Goal: Task Accomplishment & Management: Manage account settings

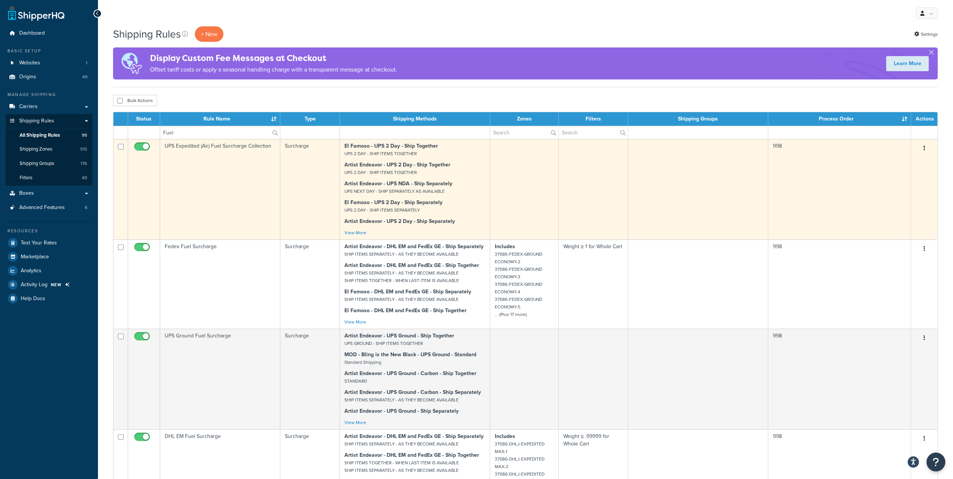
click at [926, 148] on button "button" at bounding box center [924, 148] width 11 height 12
click at [900, 161] on link "Edit" at bounding box center [900, 162] width 60 height 15
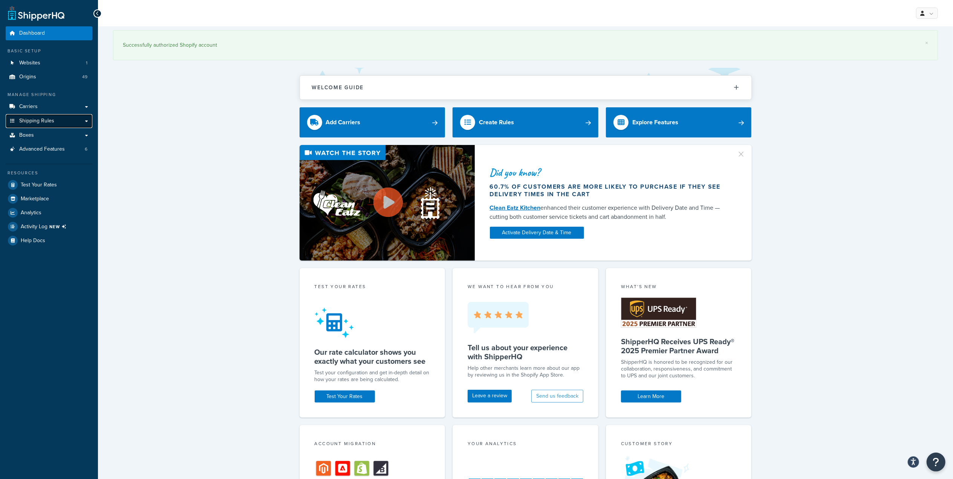
click at [69, 122] on link "Shipping Rules" at bounding box center [49, 121] width 87 height 14
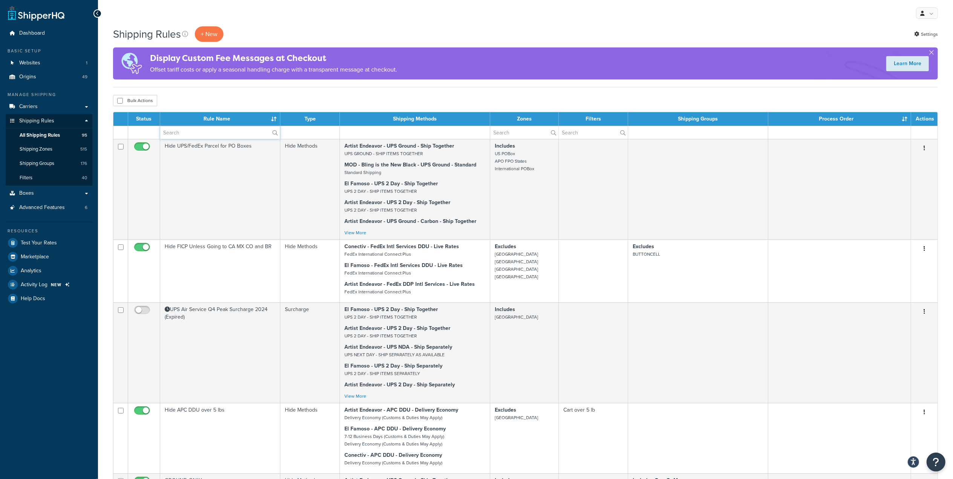
click at [188, 134] on input "text" at bounding box center [220, 132] width 120 height 13
type input "U"
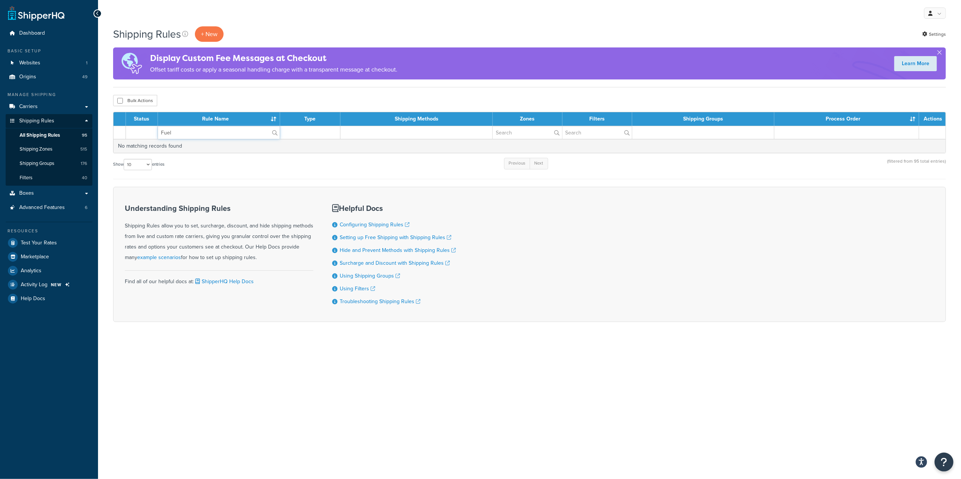
type input "Fuel"
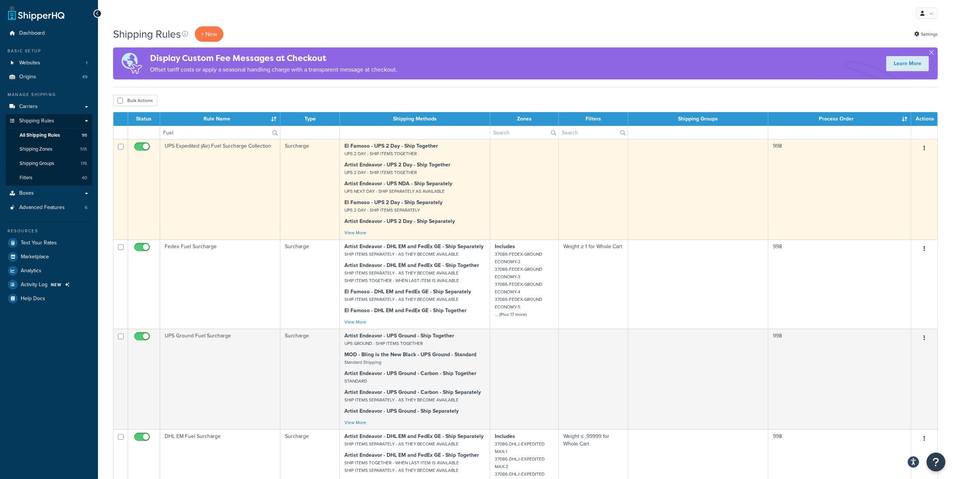
click at [924, 147] on icon "button" at bounding box center [925, 147] width 2 height 5
click at [904, 161] on link "Edit" at bounding box center [900, 162] width 60 height 15
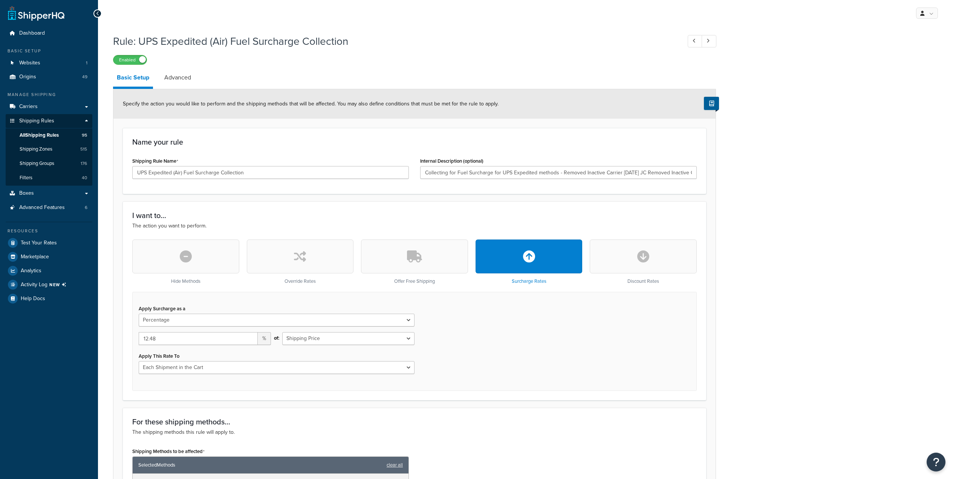
select select "PERCENTAGE"
select select "CART"
click at [180, 77] on link "Advanced" at bounding box center [178, 78] width 34 height 18
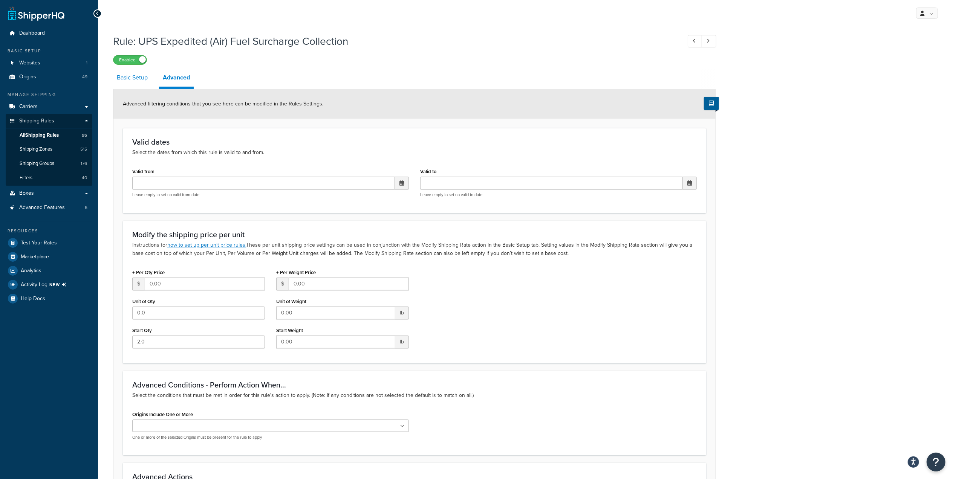
click at [135, 79] on link "Basic Setup" at bounding box center [132, 78] width 38 height 18
select select "PERCENTAGE"
select select "CART"
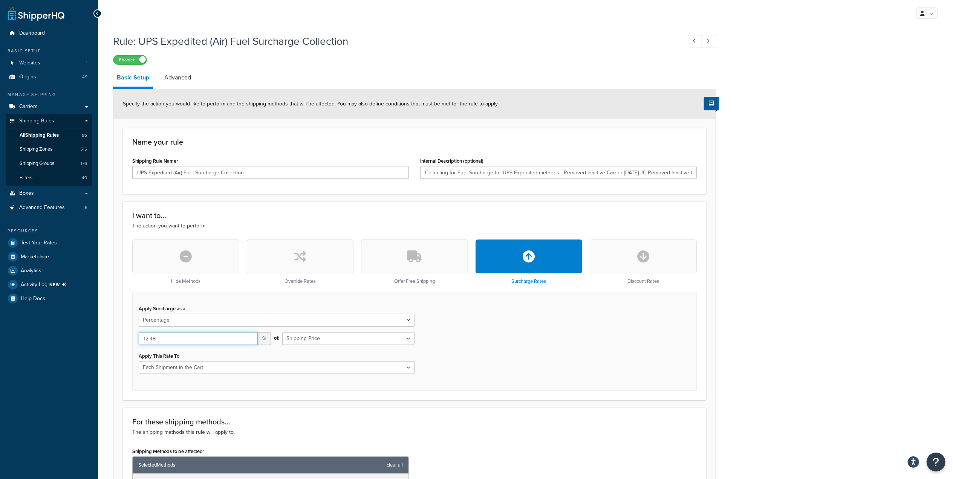
click at [172, 339] on input "12.48" at bounding box center [198, 338] width 119 height 13
type input "12.00"
click at [538, 363] on div "Apply Surcharge as a Flat Rate Percentage Flat Rate & Percentage 12.00 % of: Sh…" at bounding box center [414, 341] width 565 height 99
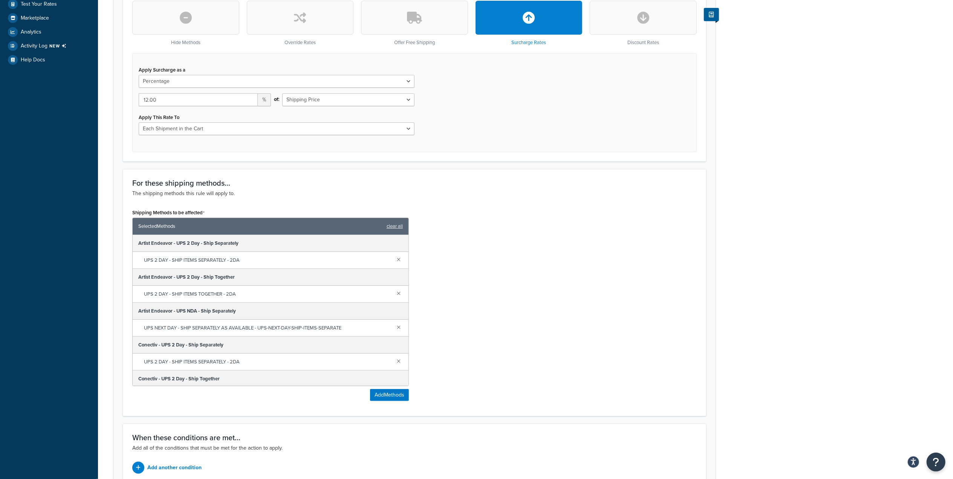
scroll to position [314, 0]
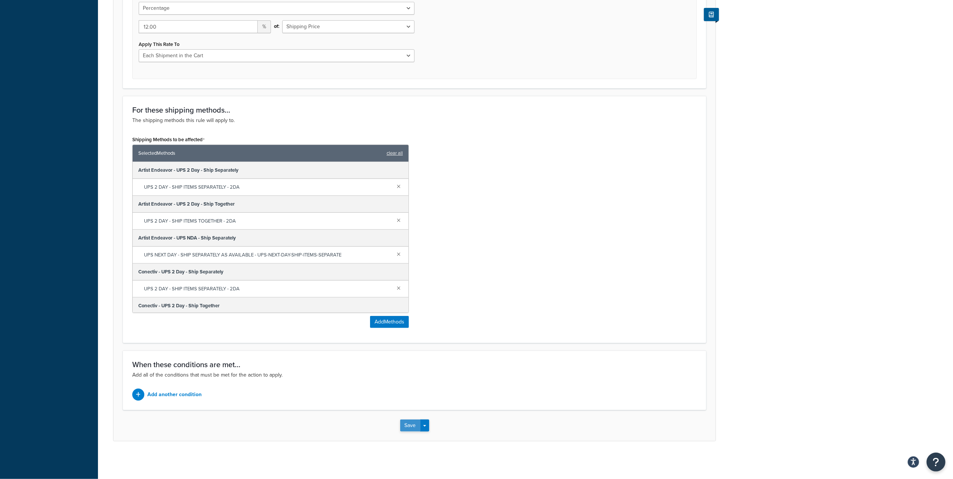
click at [414, 426] on button "Save" at bounding box center [410, 426] width 20 height 12
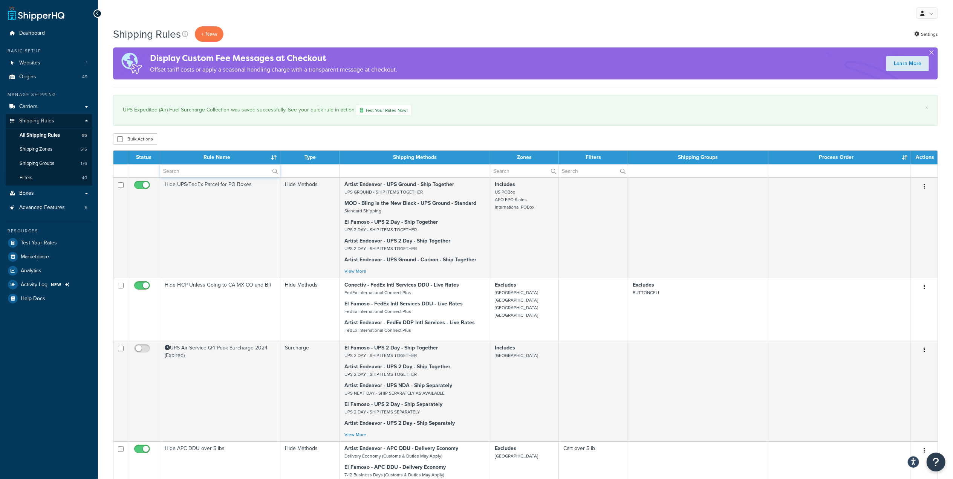
click at [201, 170] on input "text" at bounding box center [220, 171] width 120 height 13
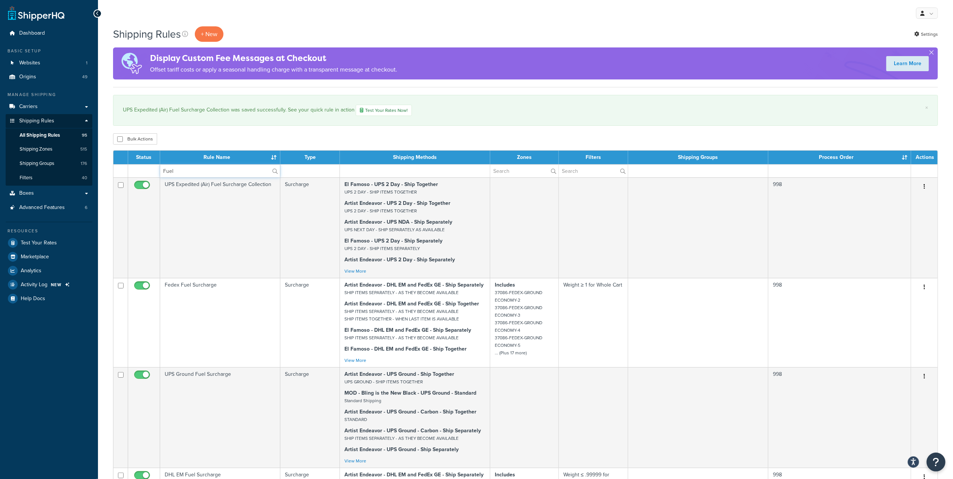
type input "Fuel"
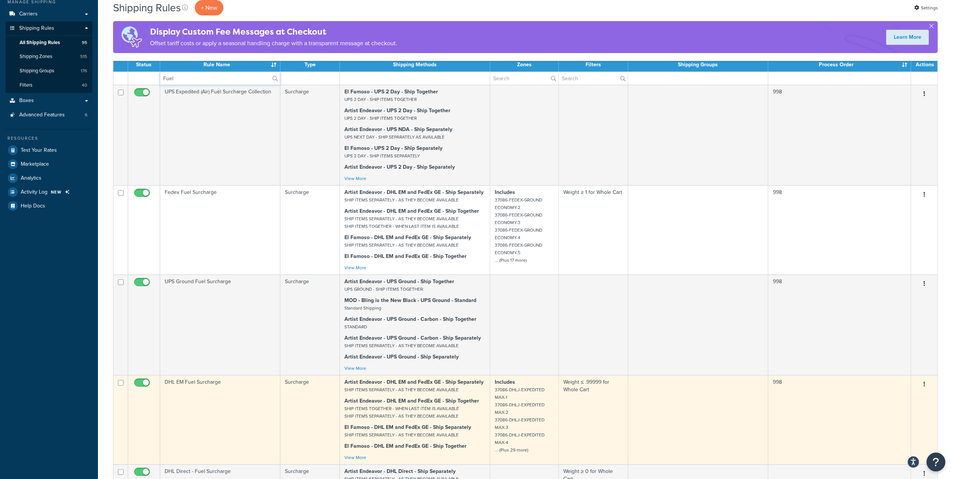
scroll to position [100, 0]
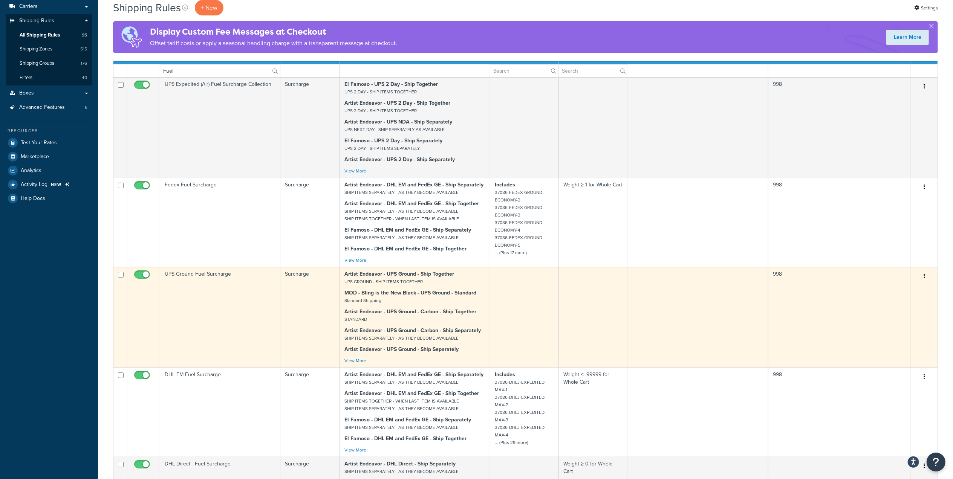
click at [925, 278] on icon "button" at bounding box center [925, 276] width 2 height 5
click at [905, 292] on link "Edit" at bounding box center [900, 290] width 60 height 15
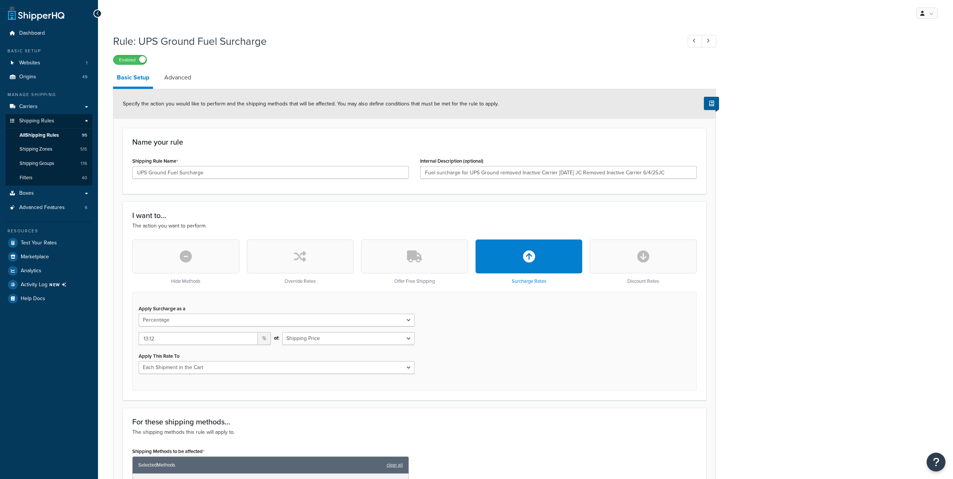
select select "PERCENTAGE"
select select "CART"
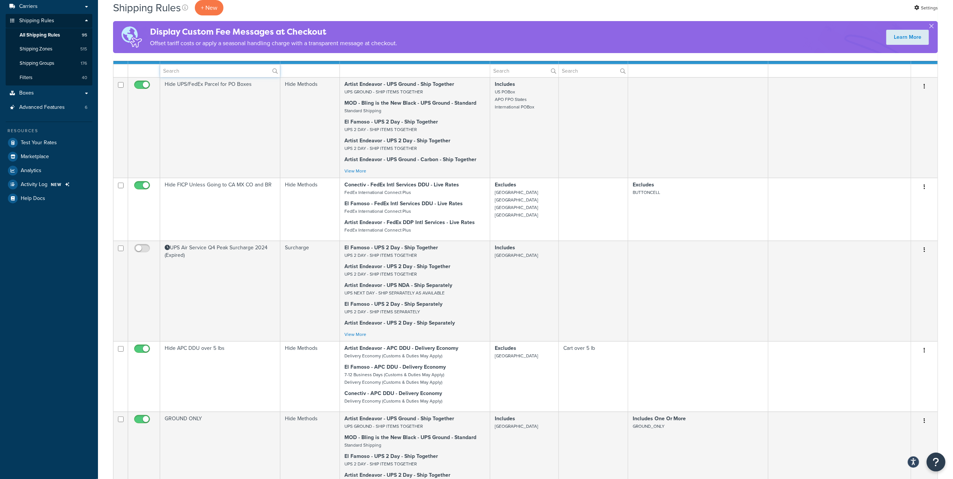
click at [196, 74] on input "text" at bounding box center [220, 70] width 120 height 13
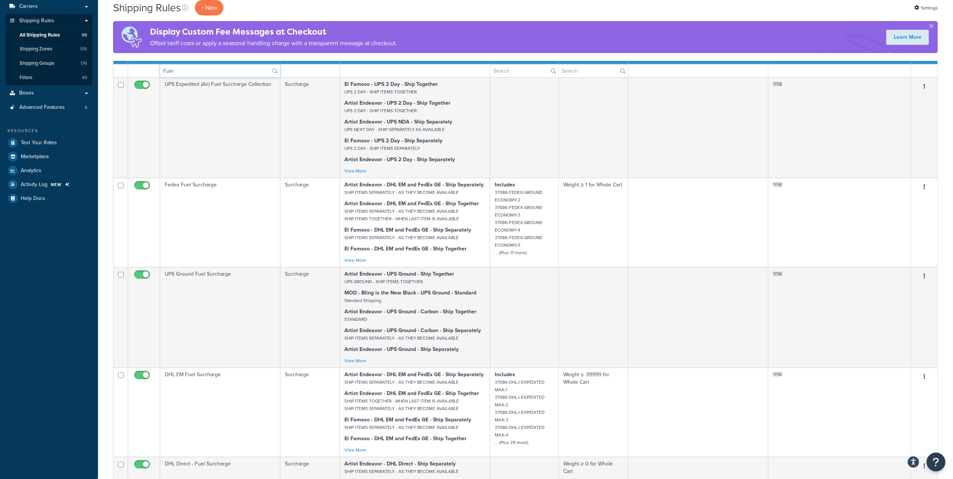
type input "Fuel"
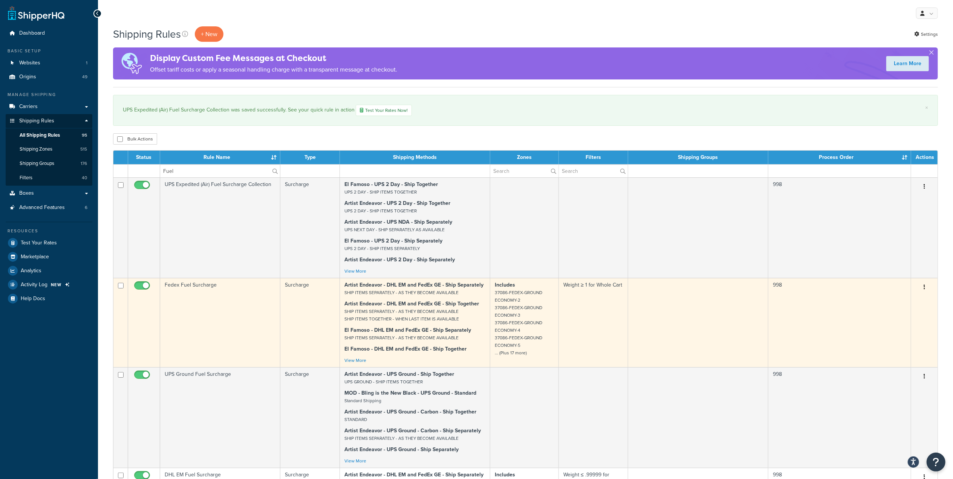
click at [926, 288] on button "button" at bounding box center [924, 288] width 11 height 12
click at [908, 306] on link "Edit" at bounding box center [900, 301] width 60 height 15
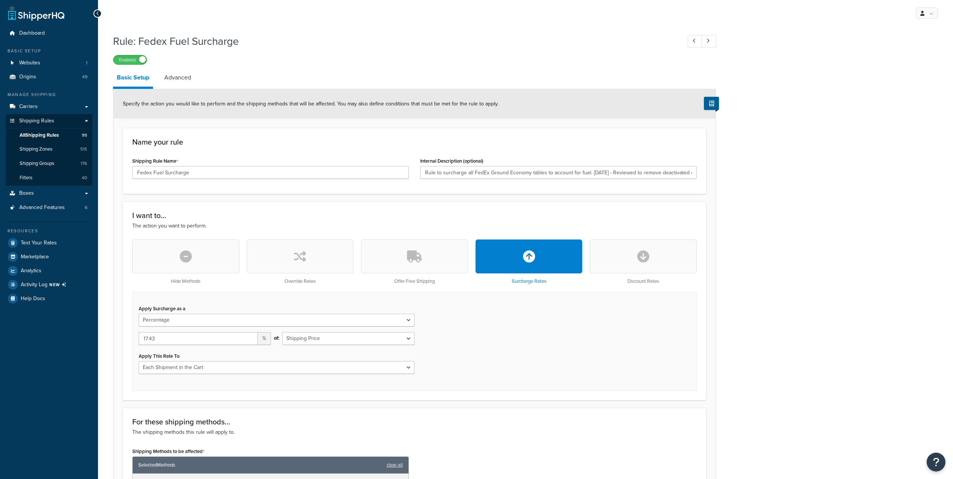
select select "PERCENTAGE"
select select "CART"
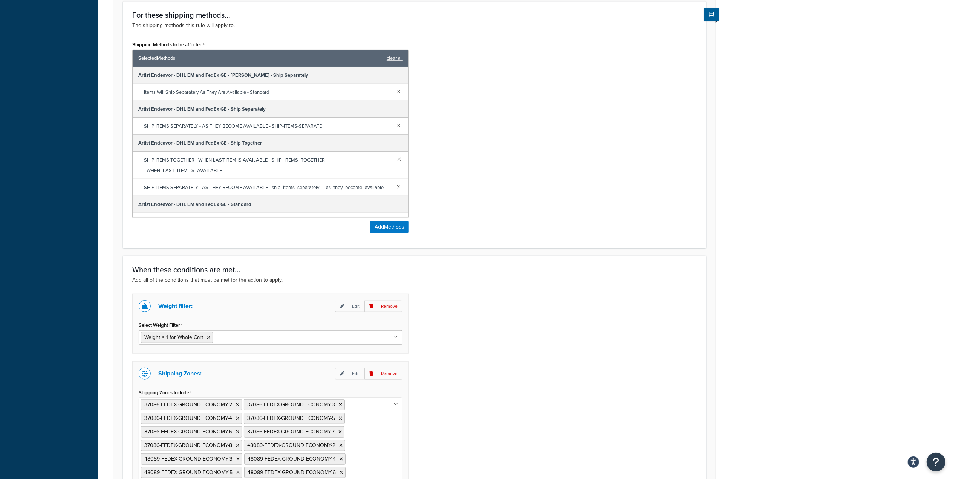
scroll to position [236, 0]
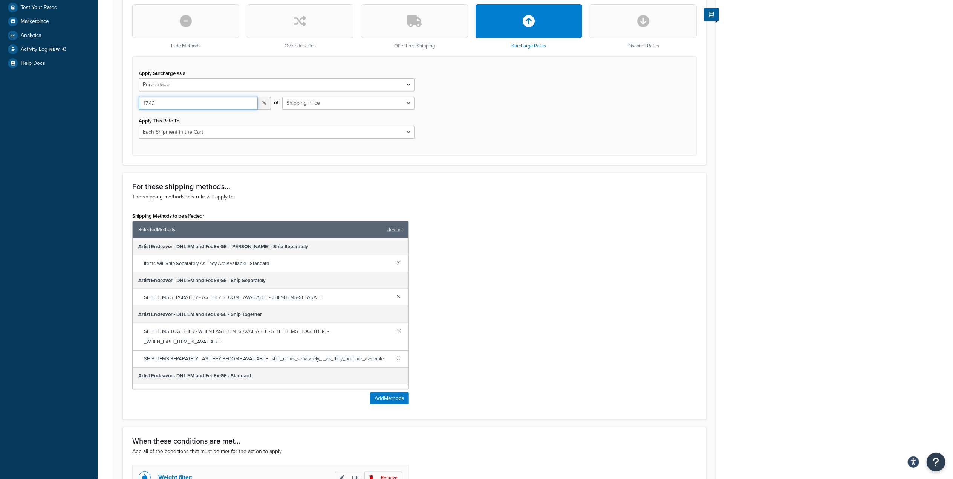
click at [166, 106] on input "17.43" at bounding box center [198, 103] width 119 height 13
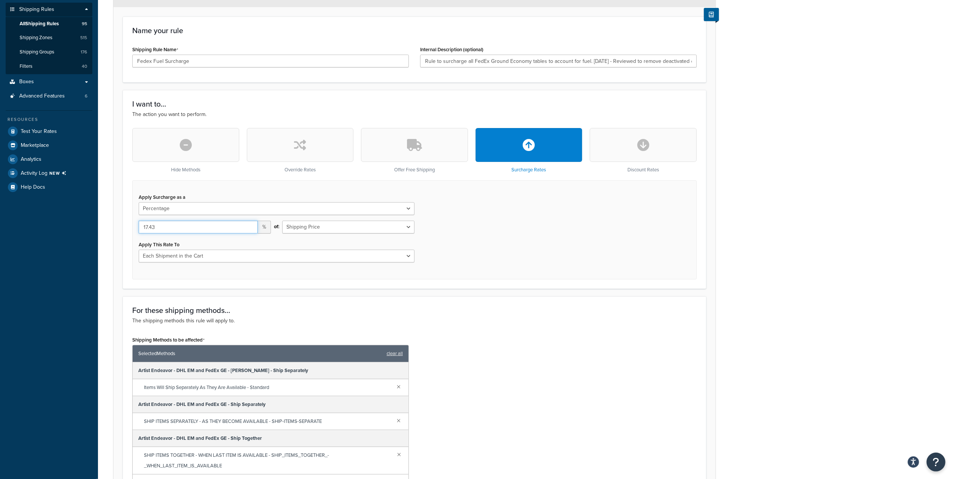
scroll to position [0, 0]
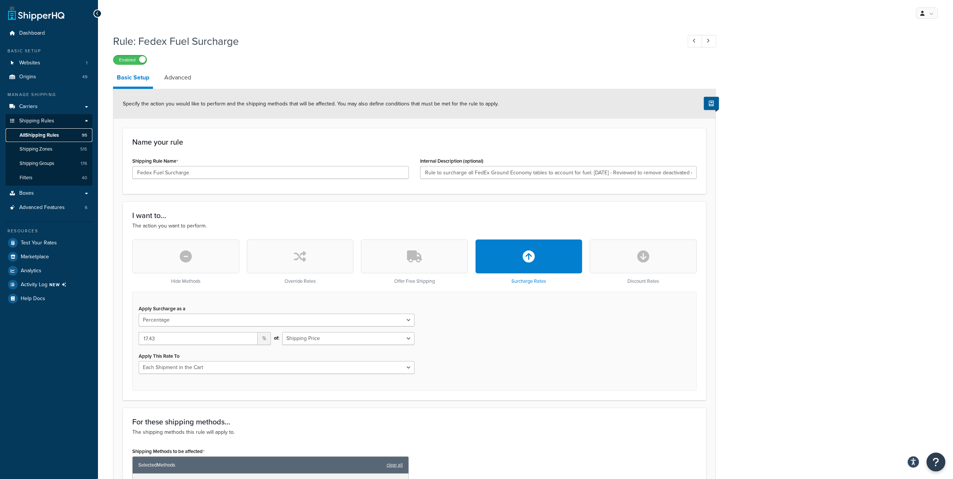
click at [52, 134] on span "All Shipping Rules" at bounding box center [39, 135] width 39 height 6
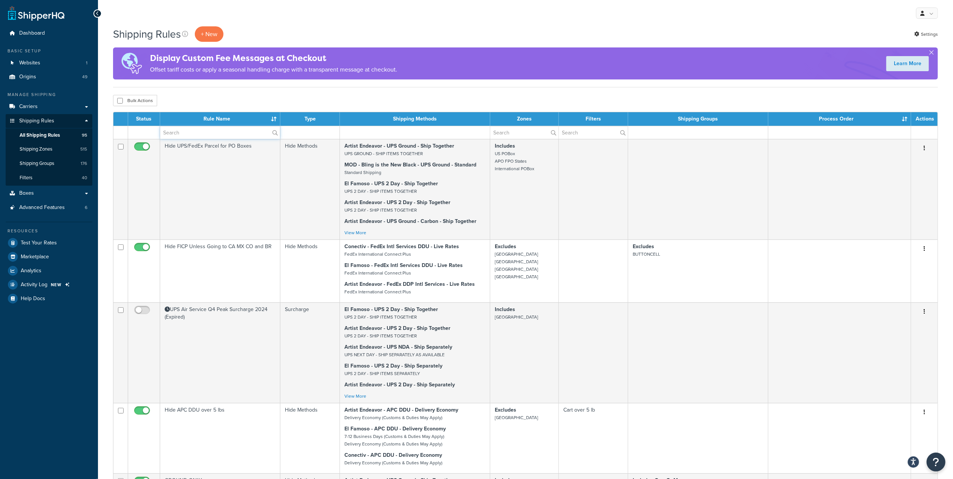
click at [239, 134] on input "text" at bounding box center [220, 132] width 120 height 13
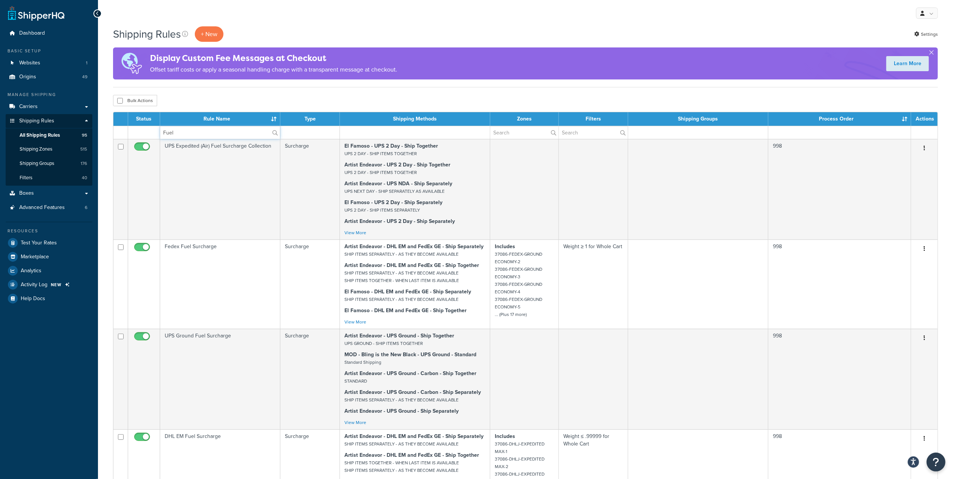
type input "Fuel"
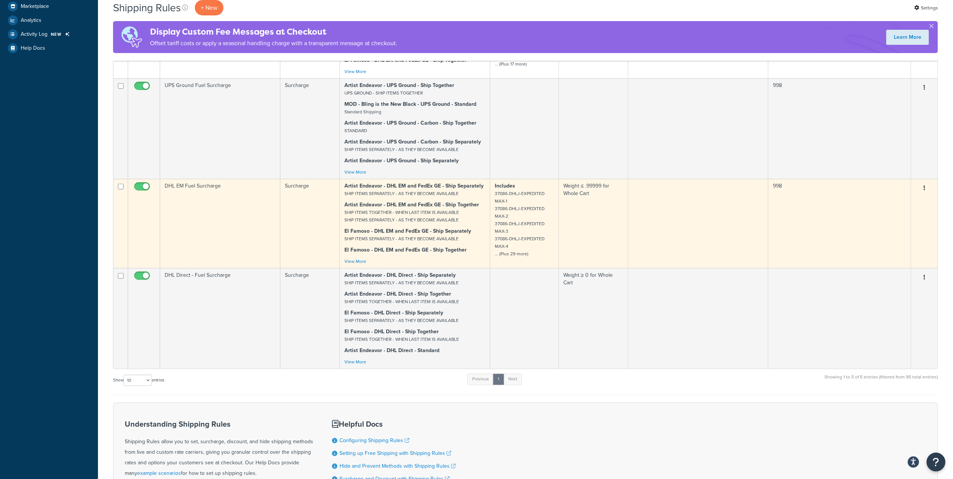
scroll to position [251, 0]
click at [926, 190] on button "button" at bounding box center [924, 188] width 11 height 12
click at [882, 207] on link "Edit" at bounding box center [900, 201] width 60 height 15
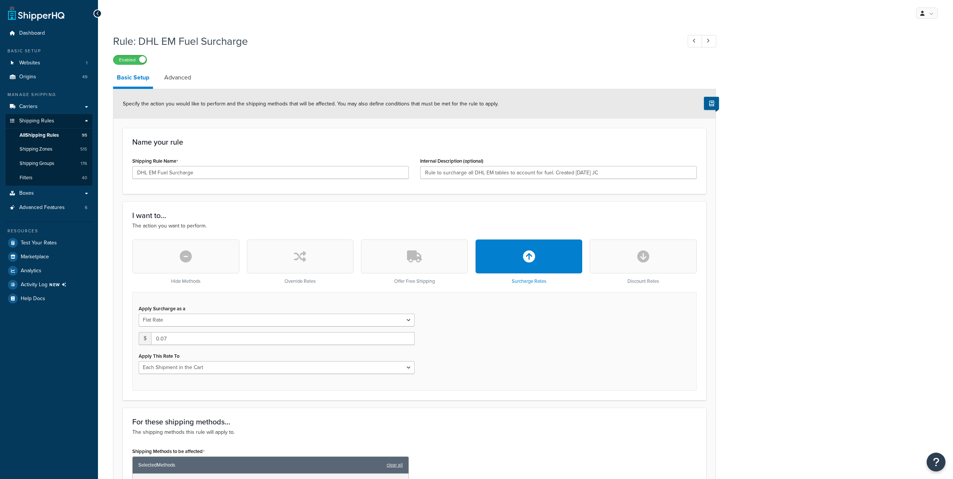
select select "CART"
click at [99, 14] on icon at bounding box center [97, 13] width 3 height 5
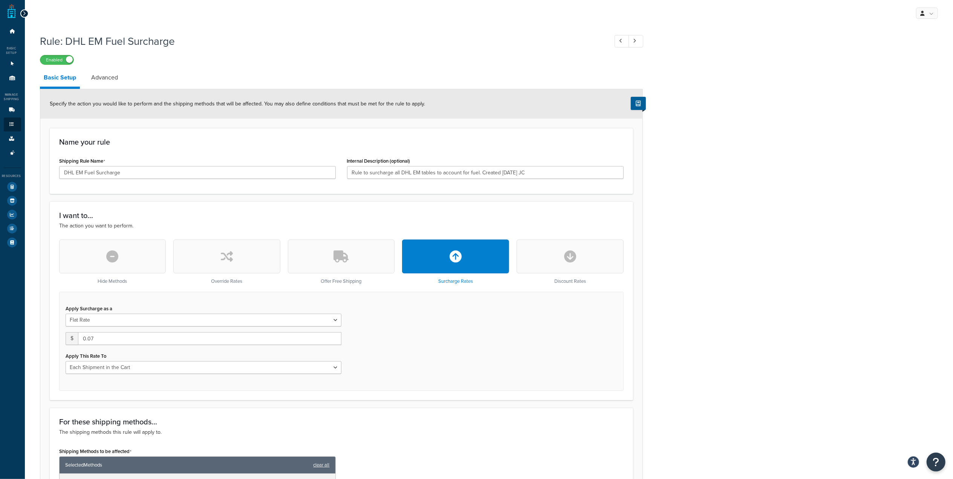
click at [26, 14] on div at bounding box center [24, 13] width 8 height 8
click at [23, 12] on icon at bounding box center [24, 13] width 3 height 5
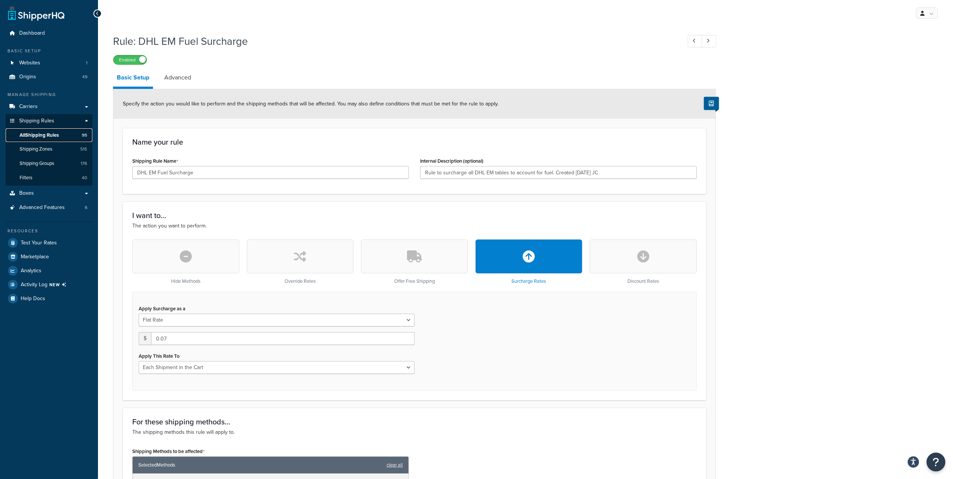
click at [53, 133] on span "All Shipping Rules" at bounding box center [39, 135] width 39 height 6
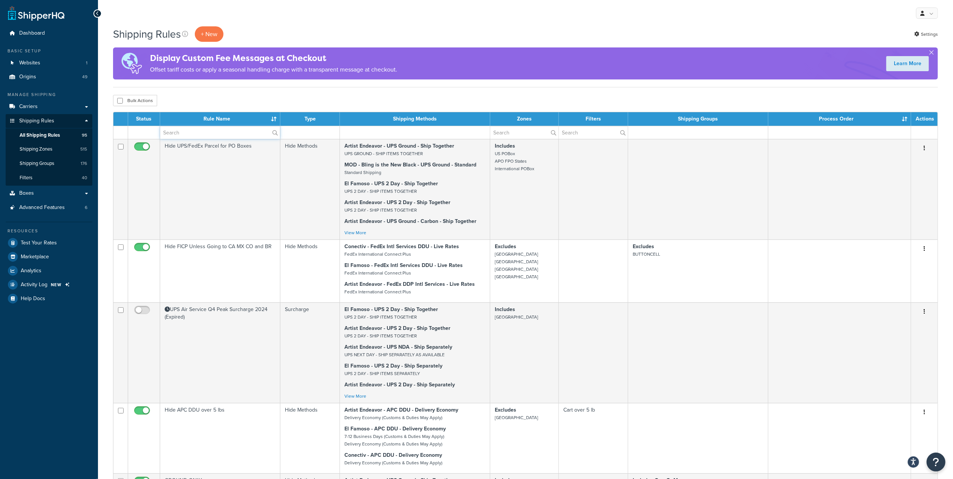
click at [207, 136] on input "text" at bounding box center [220, 132] width 120 height 13
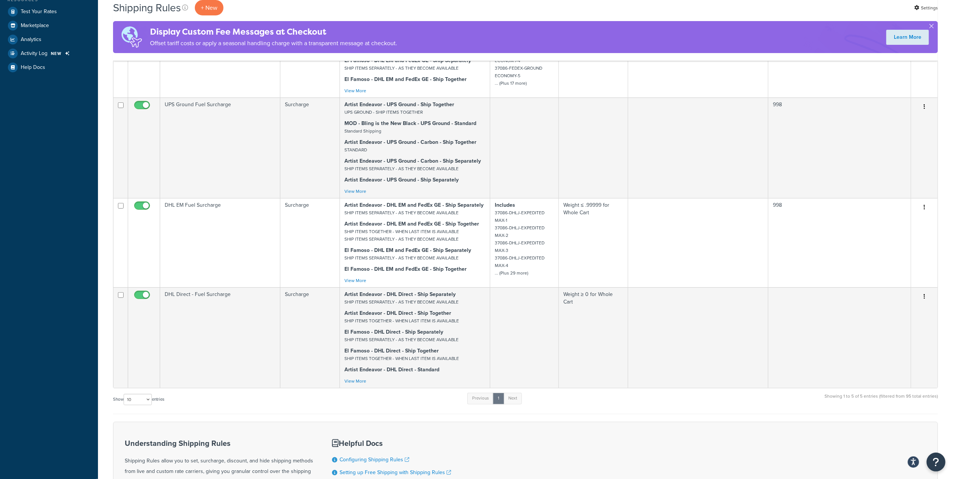
scroll to position [251, 0]
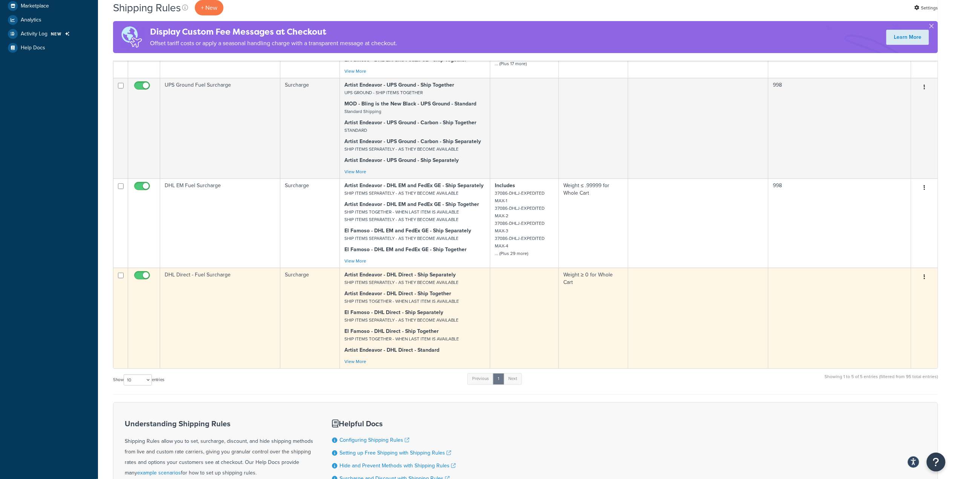
type input "Fuel"
click at [922, 277] on button "button" at bounding box center [924, 277] width 11 height 12
click at [879, 289] on link "Edit" at bounding box center [900, 291] width 60 height 15
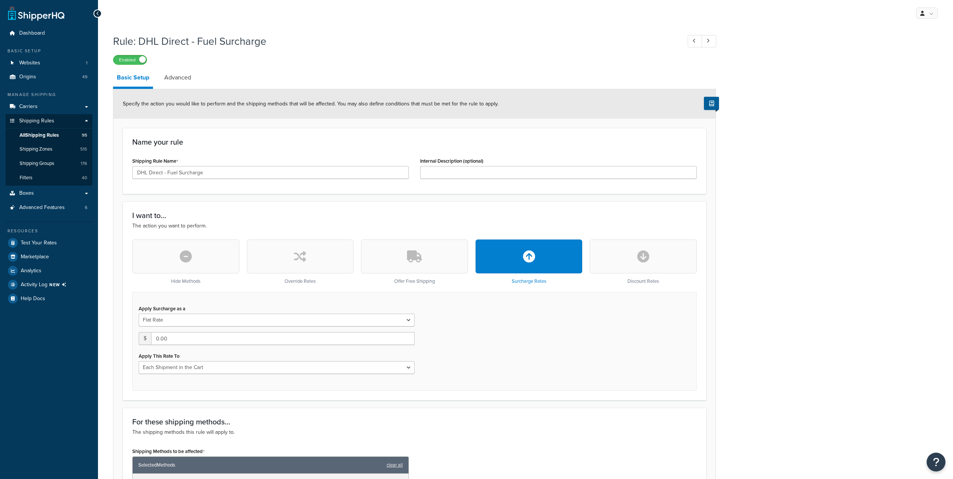
select select "CART"
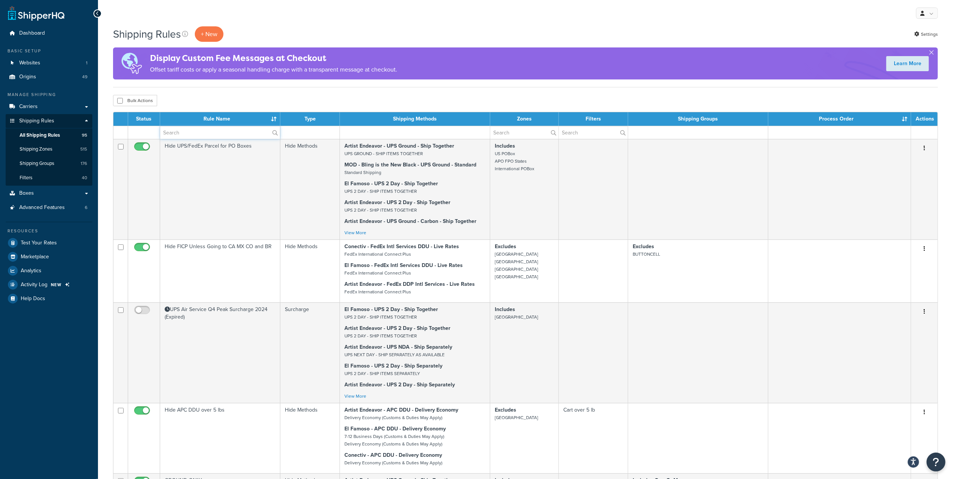
click at [197, 132] on input "text" at bounding box center [220, 132] width 120 height 13
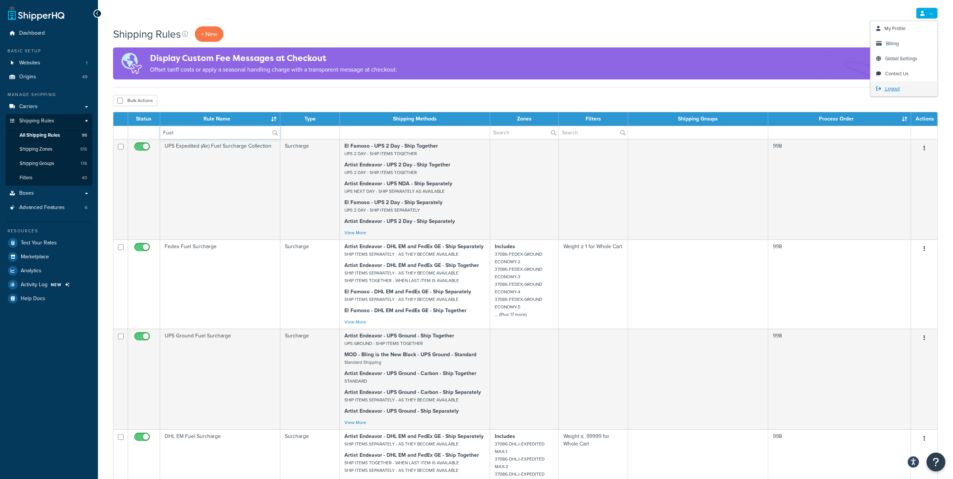
type input "Fuel"
click at [898, 88] on span "Logout" at bounding box center [892, 88] width 15 height 7
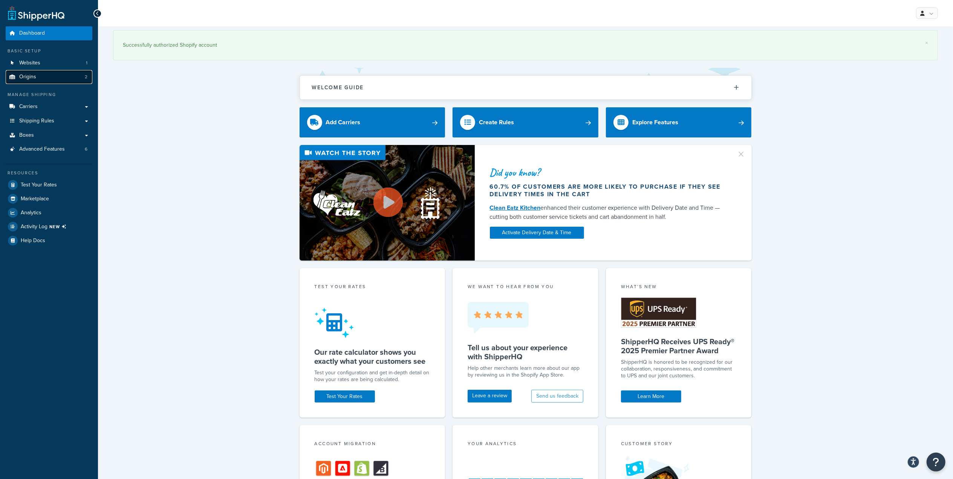
click at [54, 79] on link "Origins 2" at bounding box center [49, 77] width 87 height 14
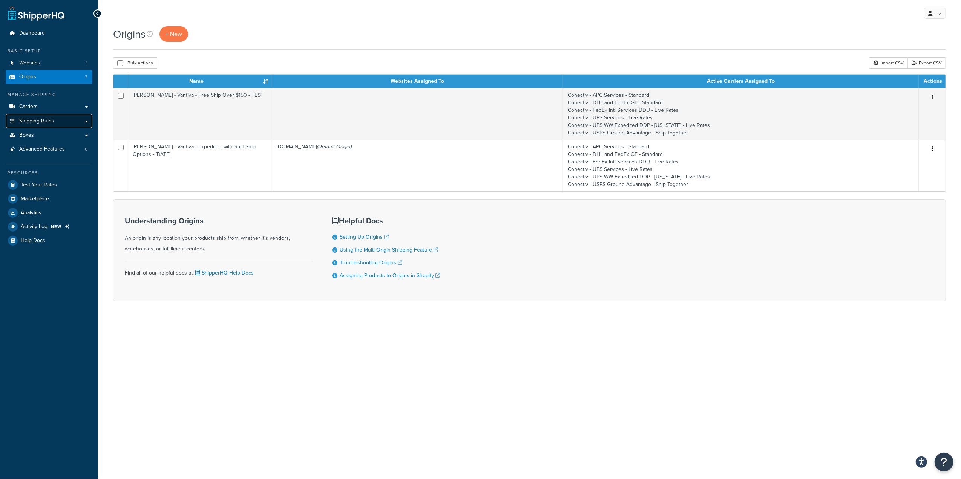
click at [71, 121] on link "Shipping Rules" at bounding box center [49, 121] width 87 height 14
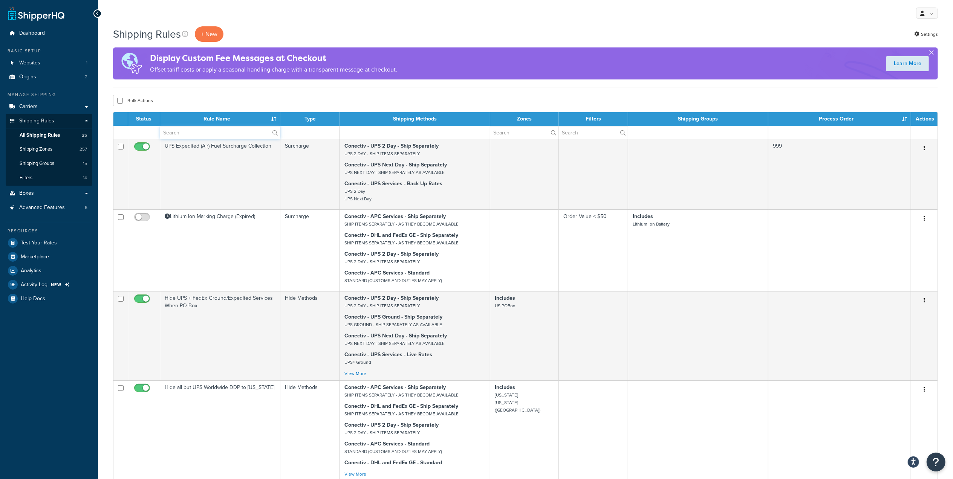
click at [203, 132] on input "text" at bounding box center [220, 132] width 120 height 13
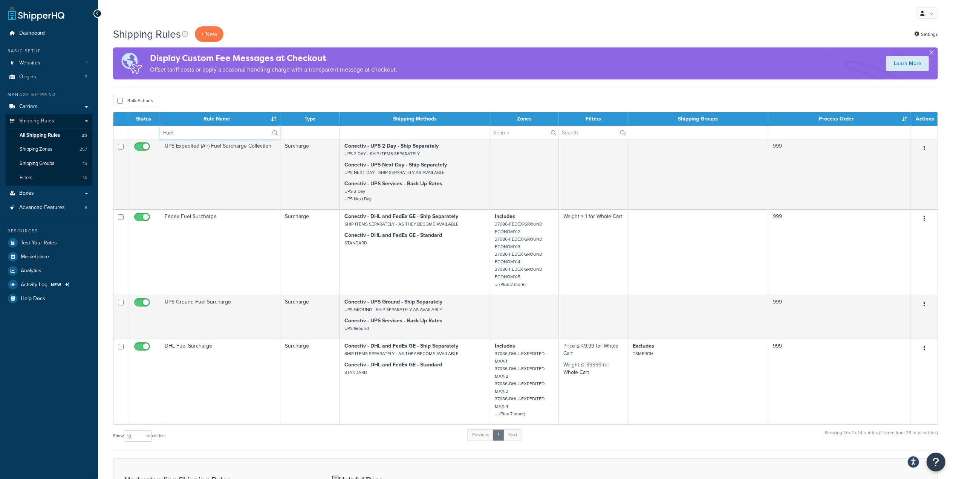
type input "Fuel"
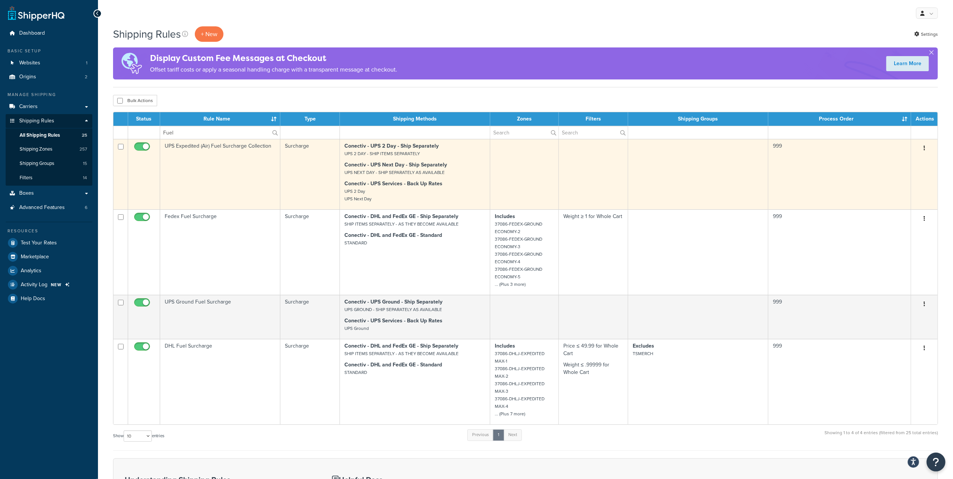
click at [216, 172] on td "UPS Expedited (Air) Fuel Surcharge Collection" at bounding box center [220, 174] width 120 height 70
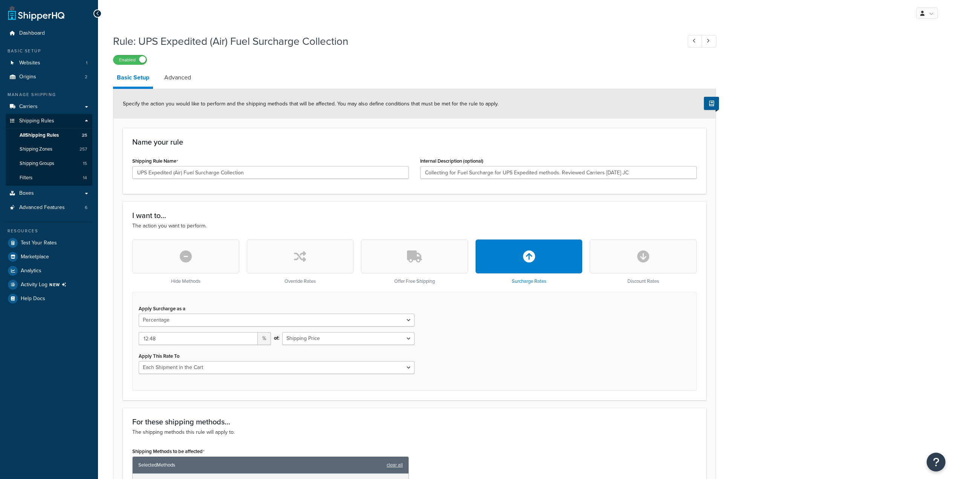
select select "PERCENTAGE"
select select "CART"
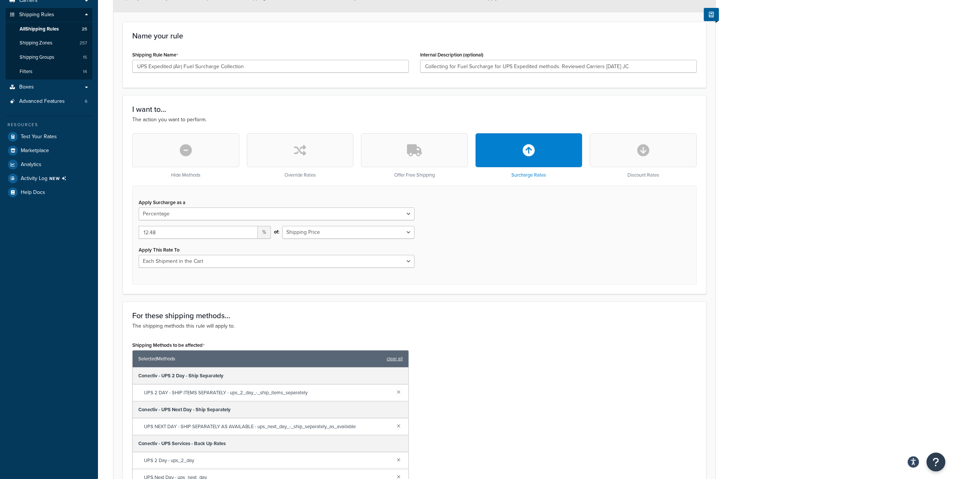
scroll to position [100, 0]
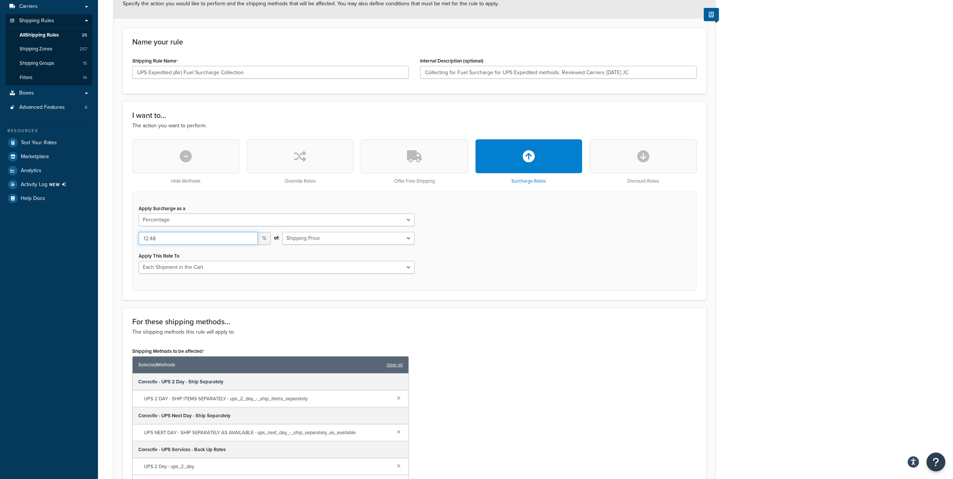
click at [168, 240] on input "12.48" at bounding box center [198, 238] width 119 height 13
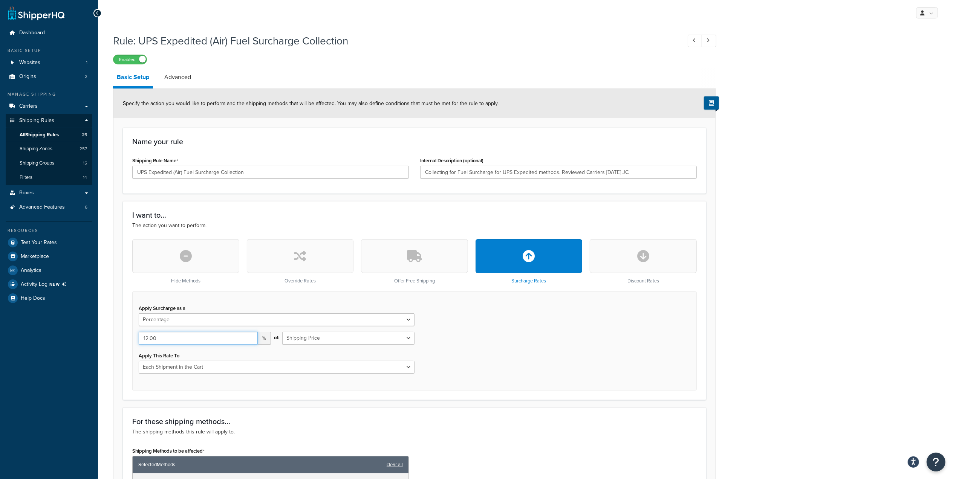
scroll to position [0, 0]
type input "12.00"
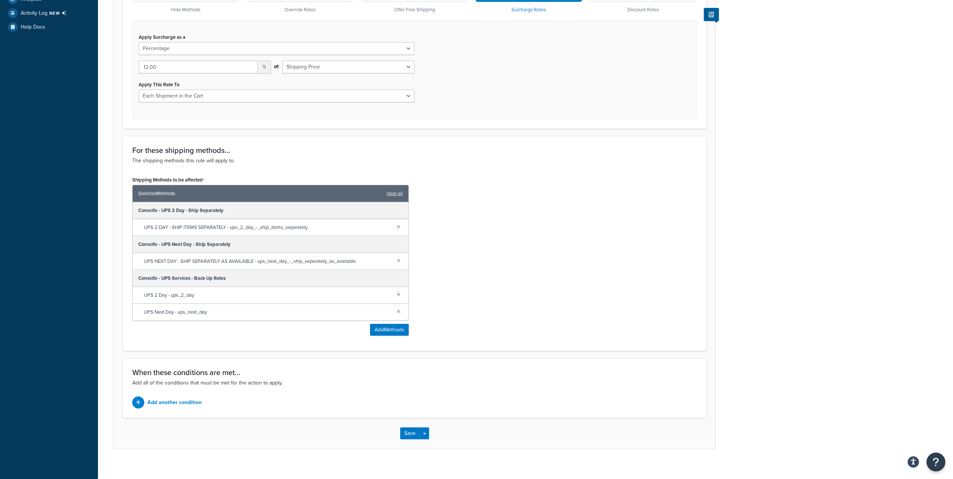
scroll to position [283, 0]
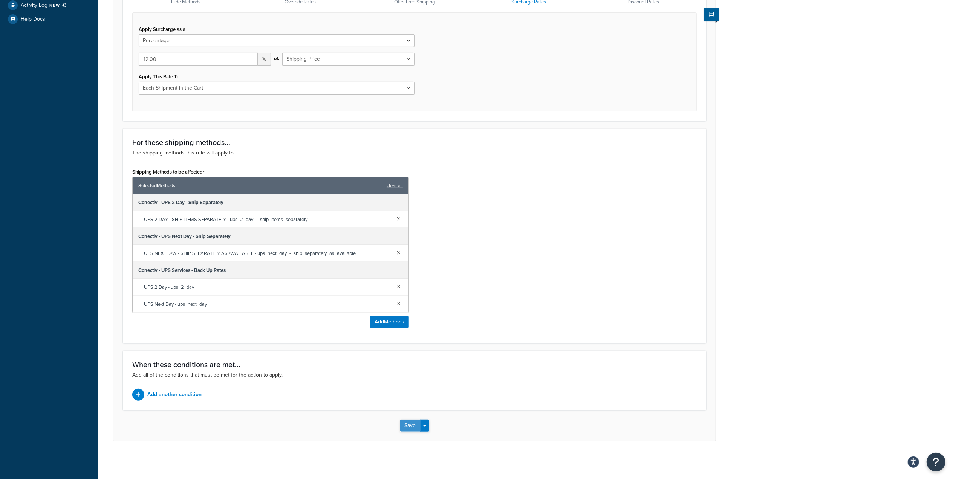
click at [415, 421] on button "Save" at bounding box center [410, 426] width 20 height 12
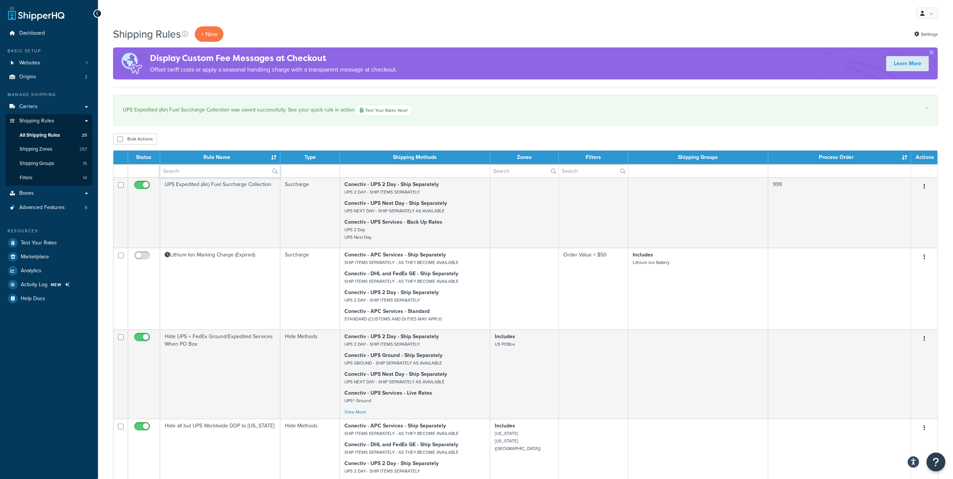
click at [230, 176] on input "text" at bounding box center [220, 171] width 120 height 13
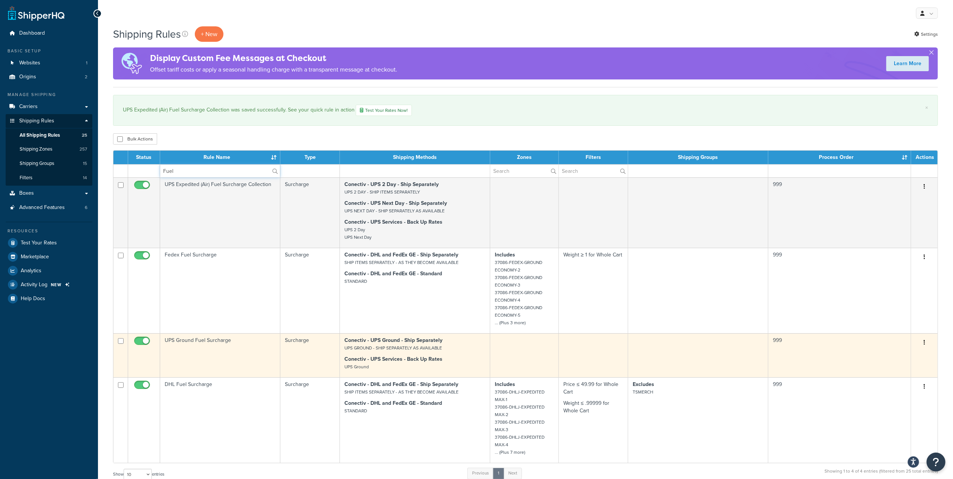
type input "Fuel"
click at [925, 345] on icon "button" at bounding box center [925, 342] width 2 height 5
click at [891, 360] on link "Edit" at bounding box center [900, 356] width 60 height 15
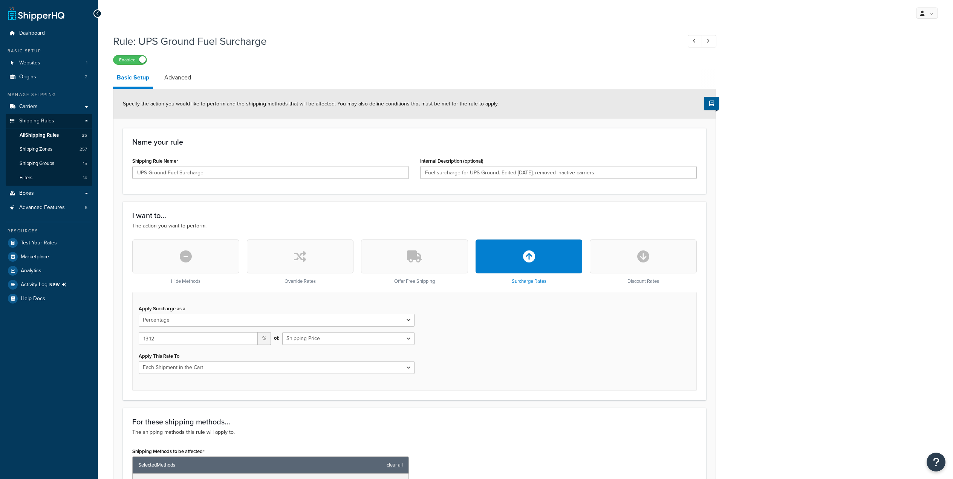
select select "PERCENTAGE"
select select "CART"
click at [59, 134] on span "All Shipping Rules" at bounding box center [39, 135] width 39 height 6
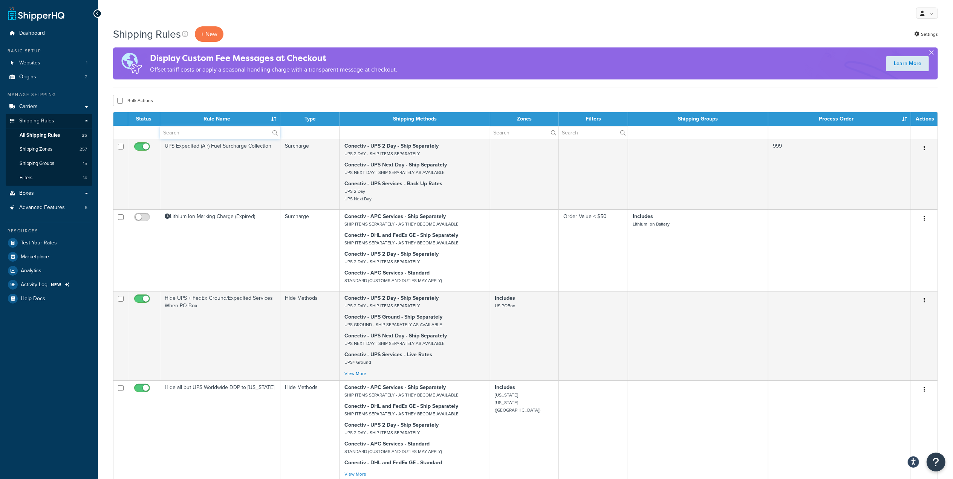
click at [211, 135] on input "text" at bounding box center [220, 132] width 120 height 13
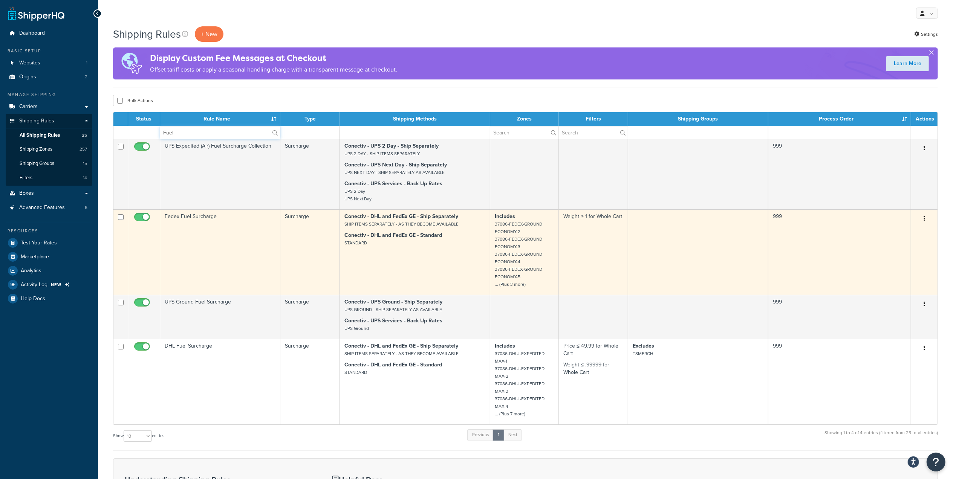
type input "Fuel"
click at [925, 221] on icon "button" at bounding box center [925, 218] width 2 height 5
click at [889, 235] on link "Edit" at bounding box center [900, 232] width 60 height 15
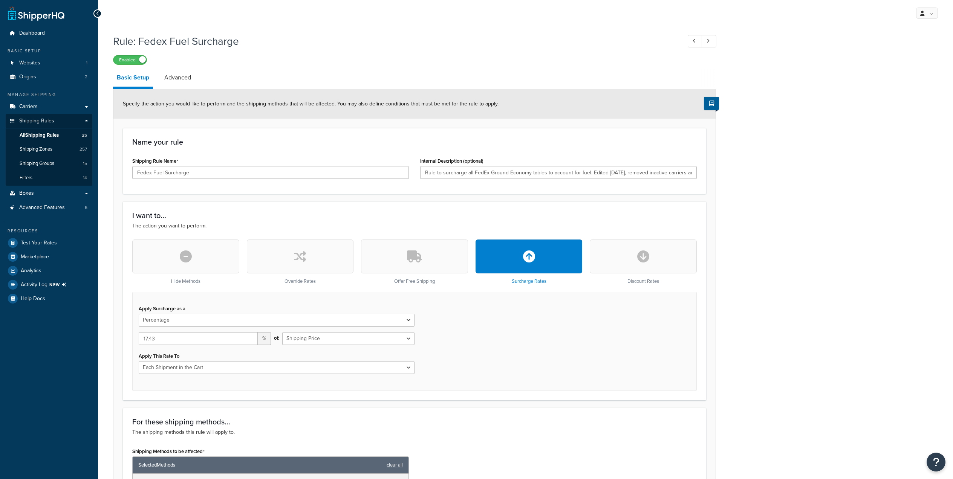
select select "PERCENTAGE"
select select "CART"
click at [61, 136] on link "All Shipping Rules 25" at bounding box center [49, 136] width 87 height 14
click at [33, 133] on span "All Shipping Rules" at bounding box center [39, 135] width 39 height 6
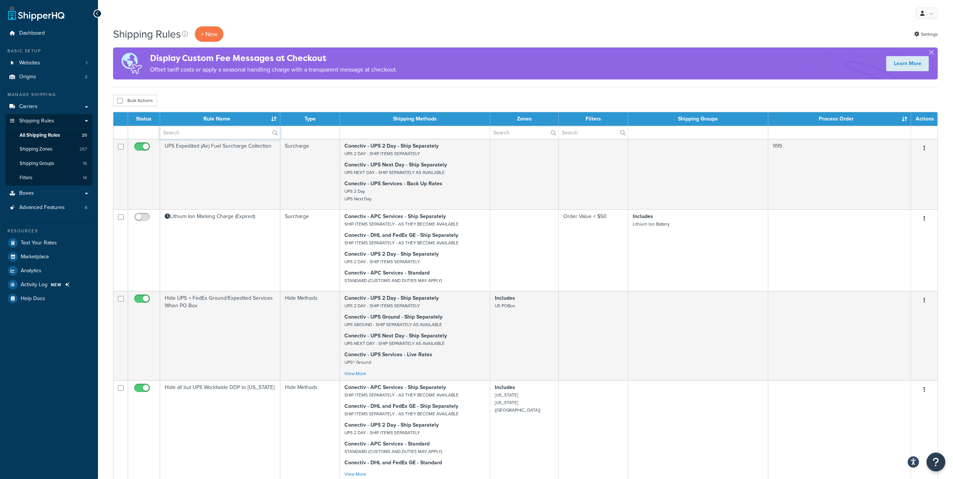
click at [198, 135] on input "text" at bounding box center [220, 132] width 120 height 13
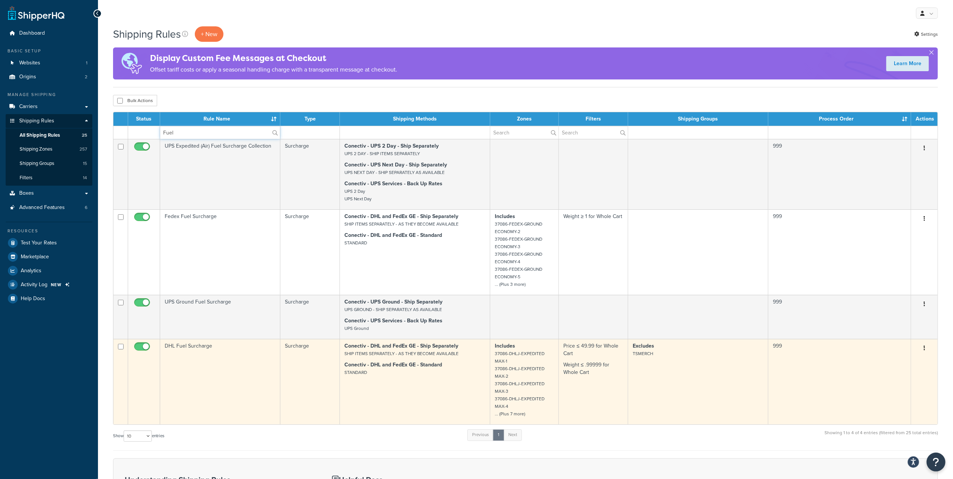
type input "Fuel"
click at [233, 377] on td "DHL Fuel Surcharge" at bounding box center [220, 382] width 120 height 86
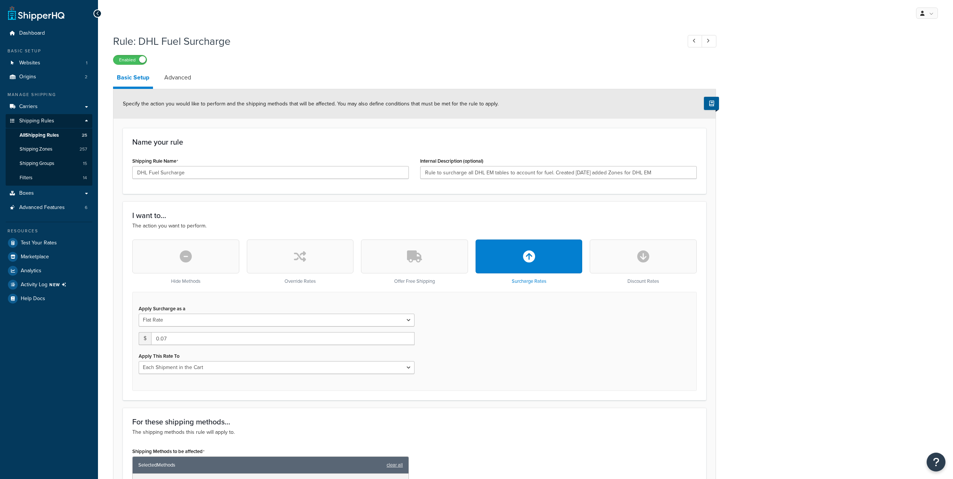
select select "CART"
click at [40, 132] on span "All Shipping Rules" at bounding box center [39, 135] width 39 height 6
